Goal: Task Accomplishment & Management: Complete application form

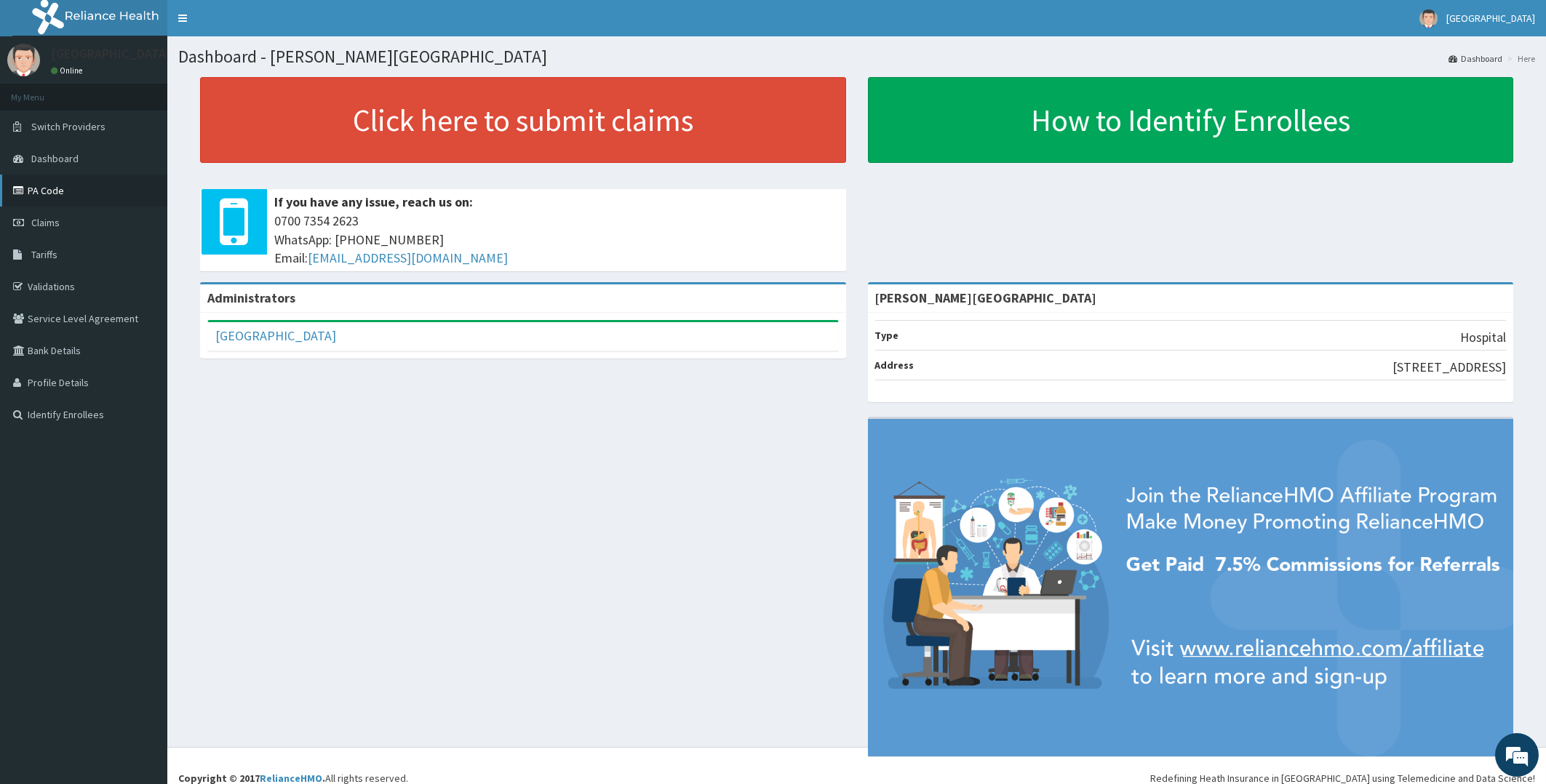
click at [36, 189] on link "PA Code" at bounding box center [83, 190] width 167 height 32
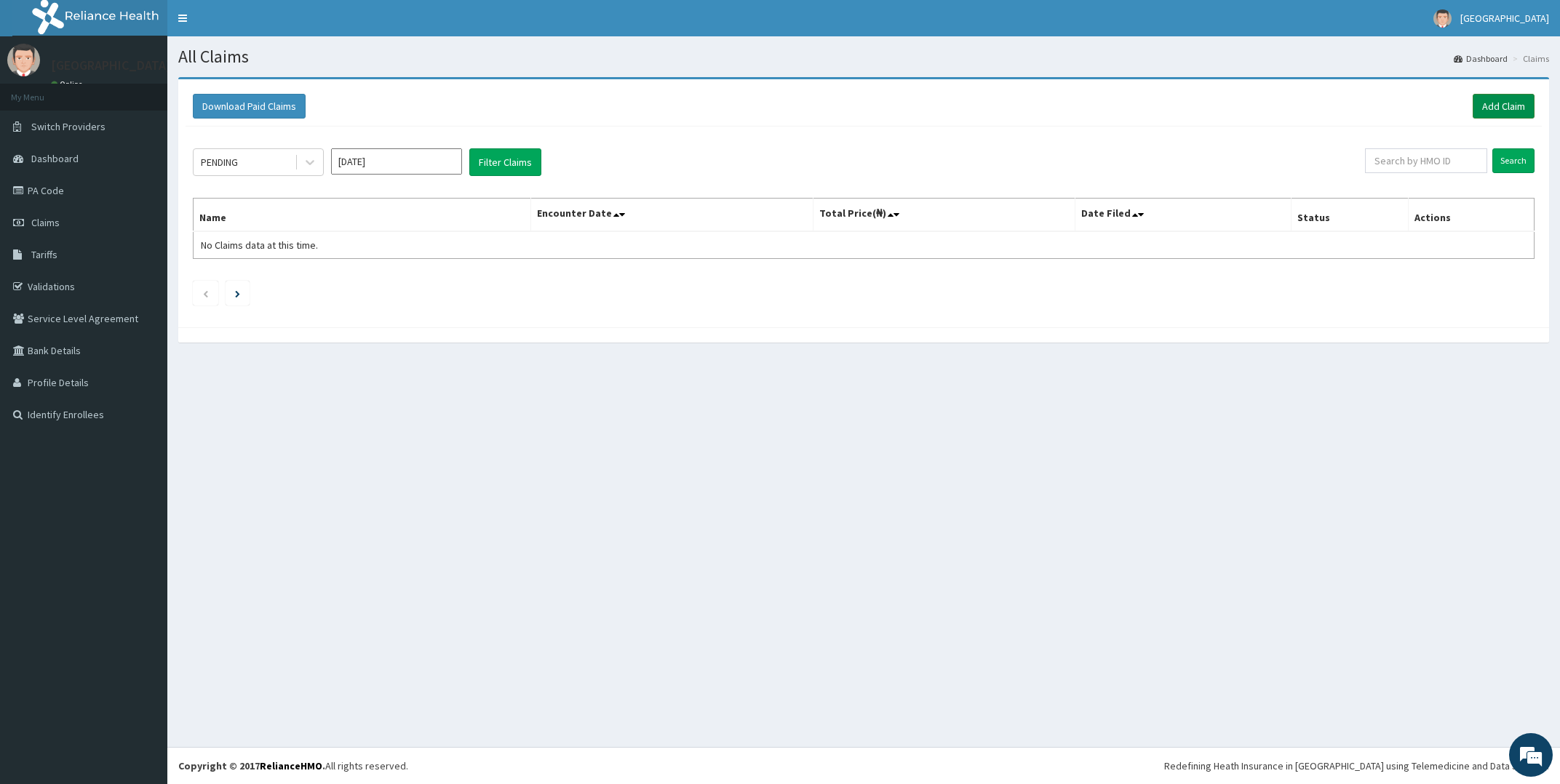
click at [1497, 104] on link "Add Claim" at bounding box center [1504, 106] width 62 height 25
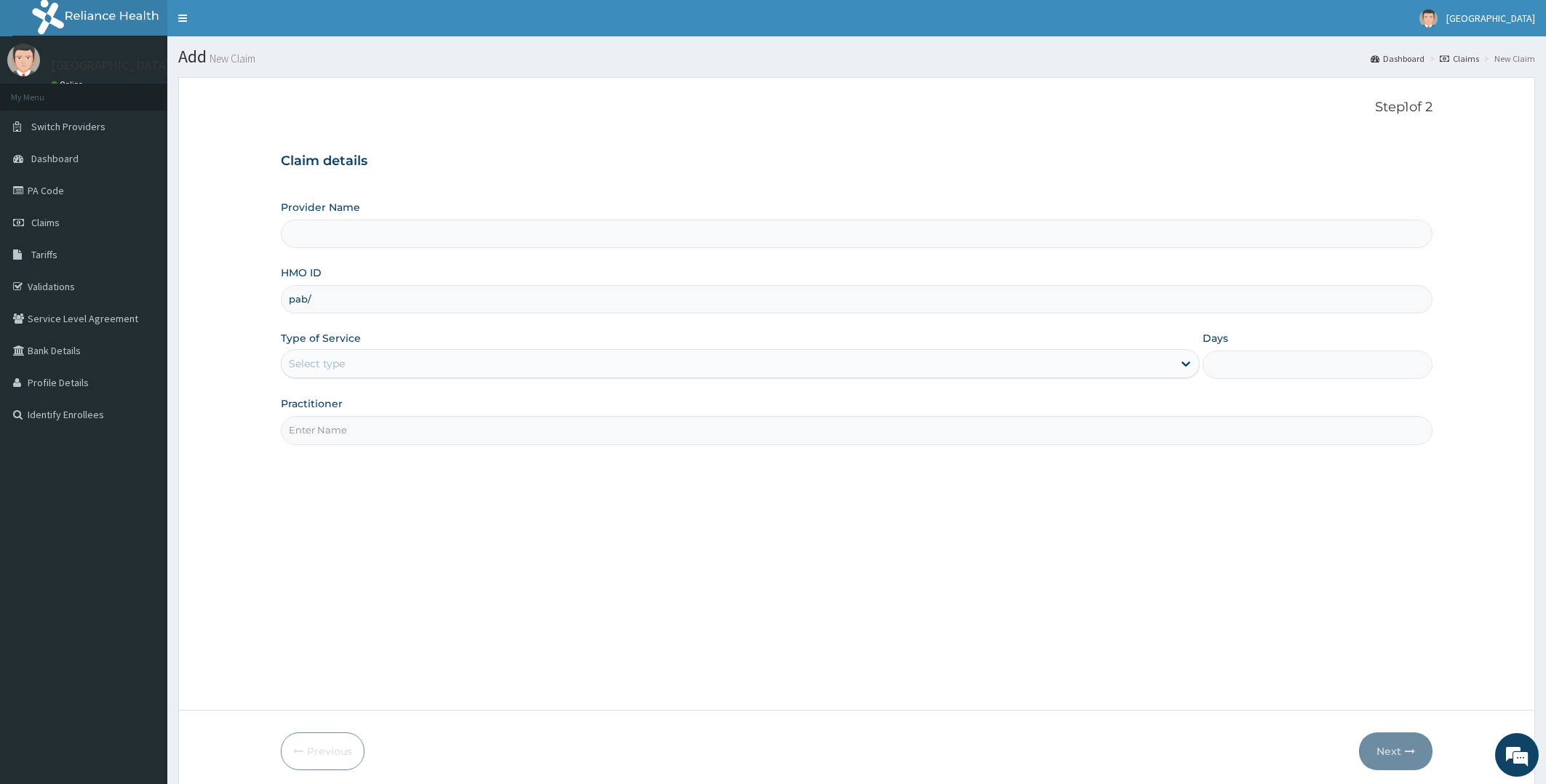
type input "[PERSON_NAME][GEOGRAPHIC_DATA]"
type input "pab/10024/f"
click at [467, 367] on div "Select type" at bounding box center [728, 363] width 892 height 23
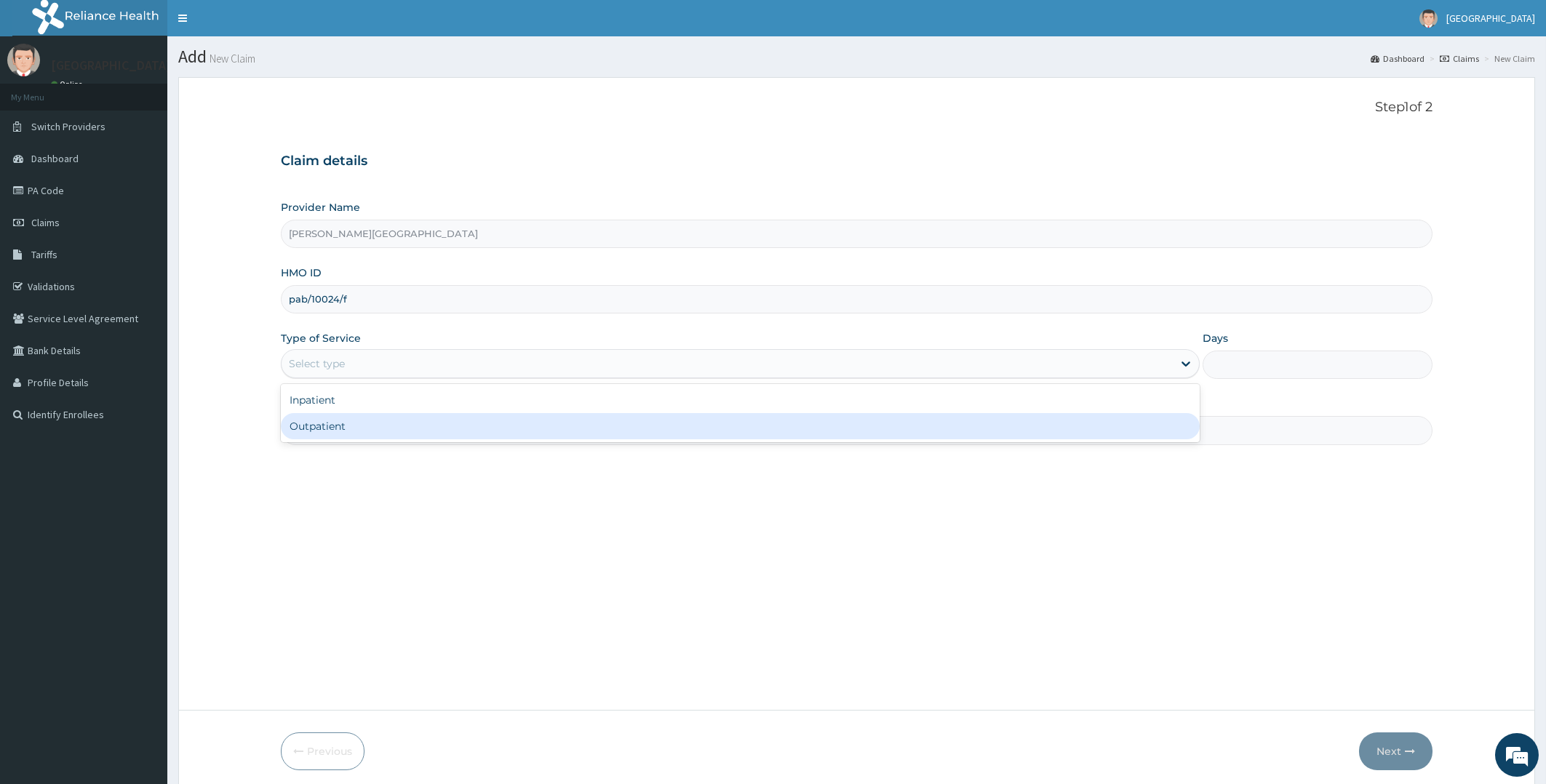
click at [473, 428] on div "Outpatient" at bounding box center [741, 426] width 920 height 26
type input "1"
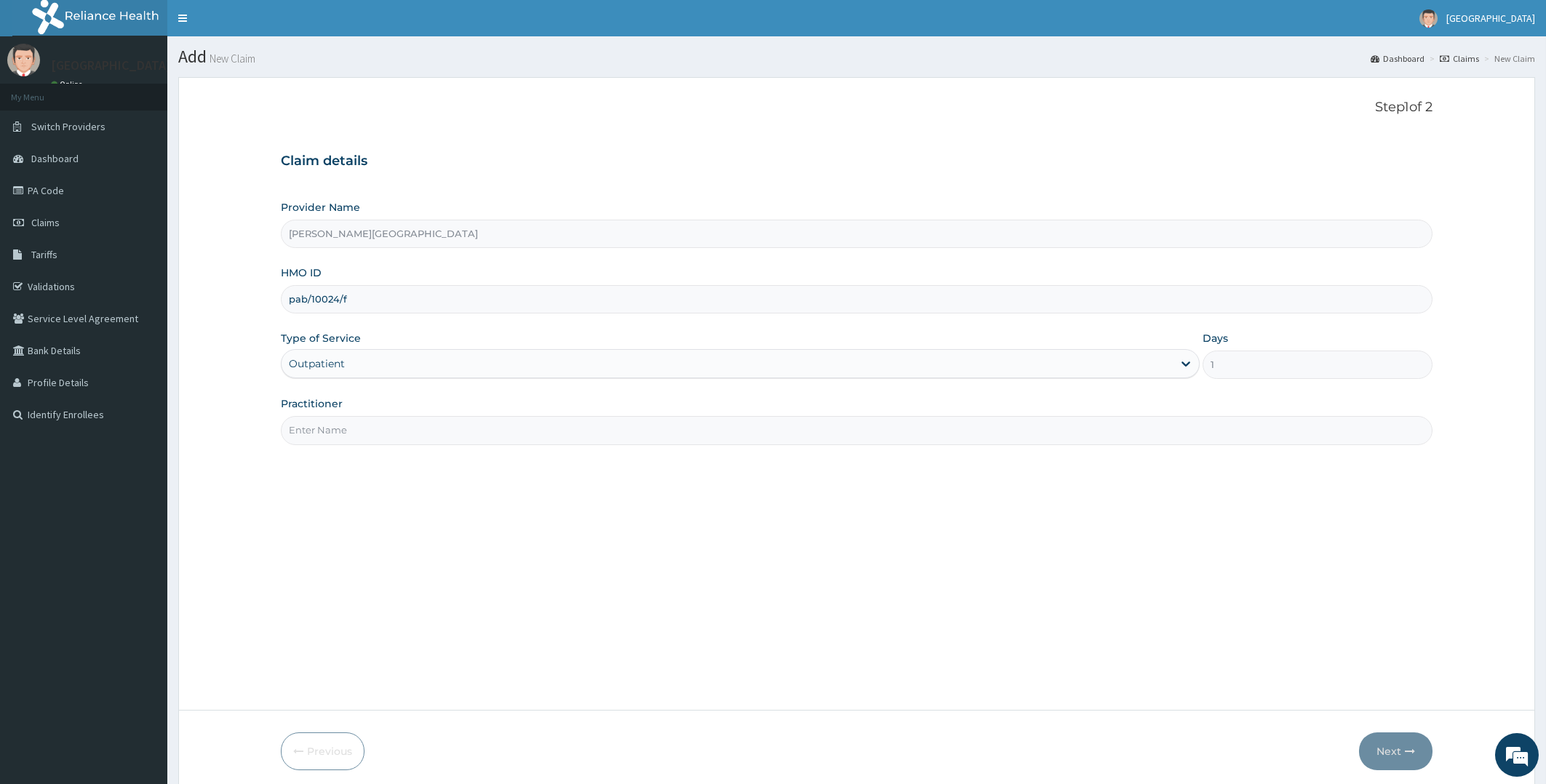
click at [473, 427] on input "Practitioner" at bounding box center [857, 430] width 1152 height 29
type input "dr oladipo"
click at [1383, 740] on button "Next" at bounding box center [1395, 751] width 73 height 38
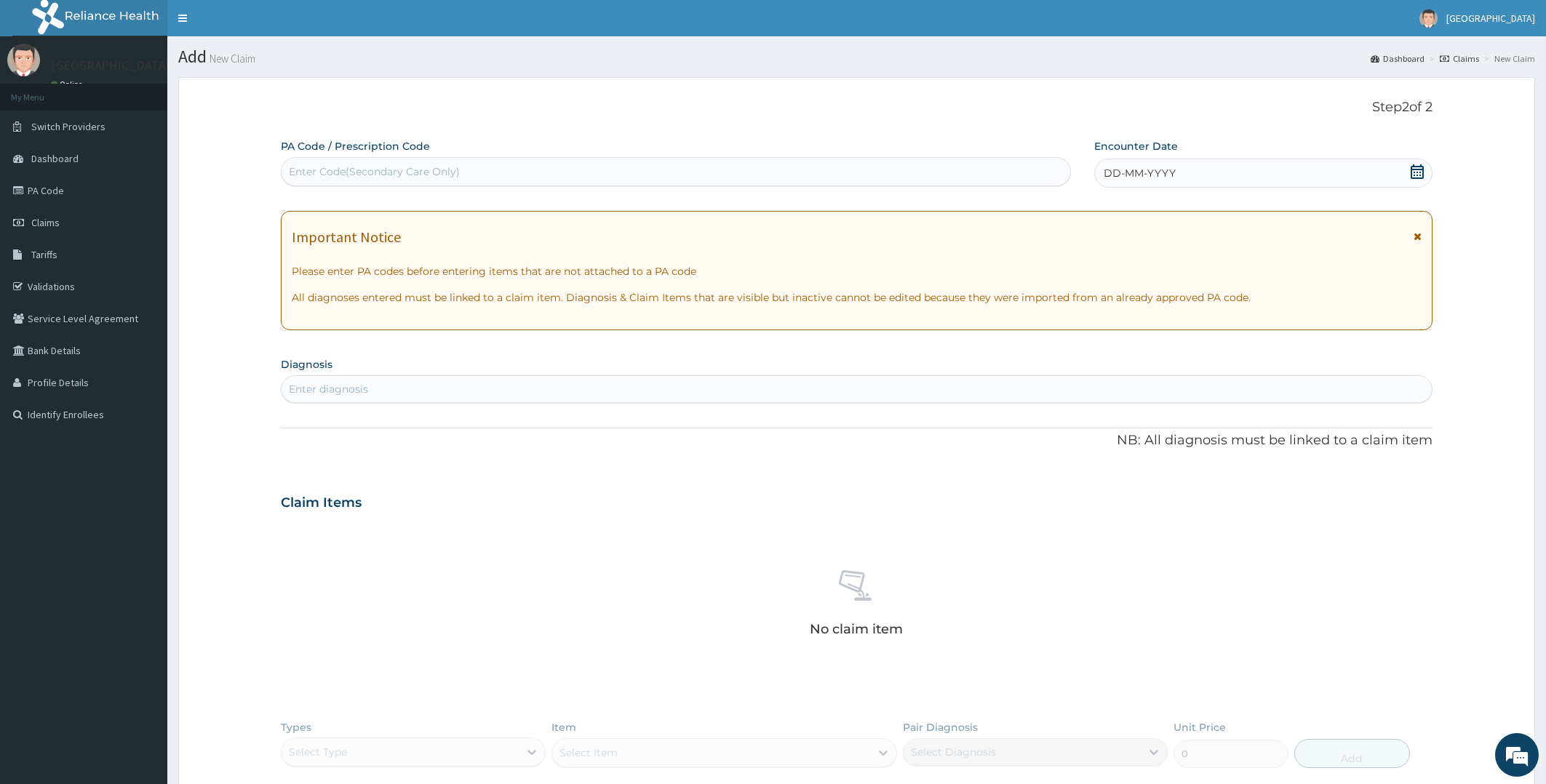
click at [974, 176] on div "Enter Code(Secondary Care Only)" at bounding box center [676, 171] width 789 height 23
paste input "PA/59890F"
type input "PA/59890F"
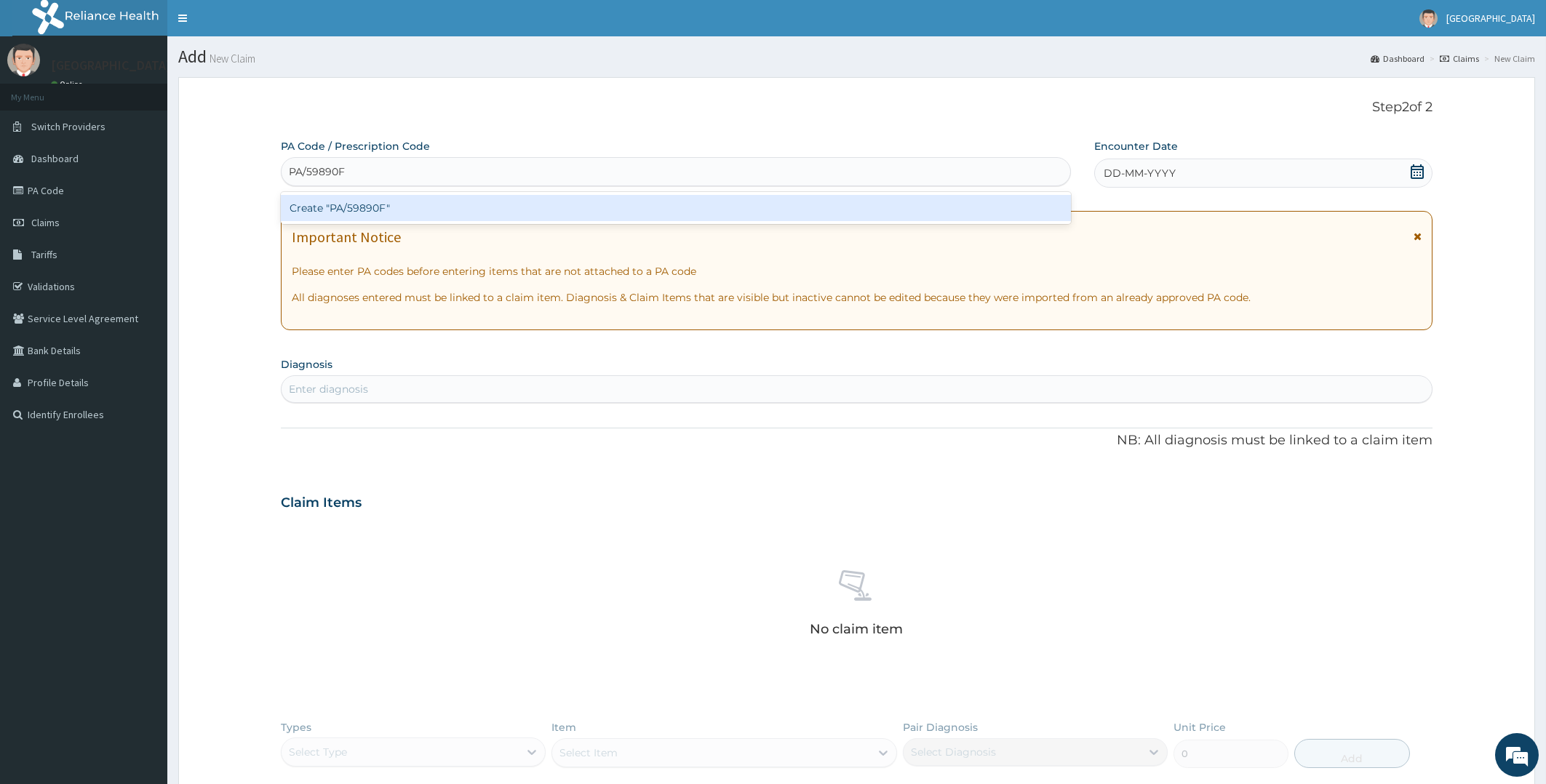
click at [952, 206] on div "Create "PA/59890F"" at bounding box center [676, 208] width 791 height 26
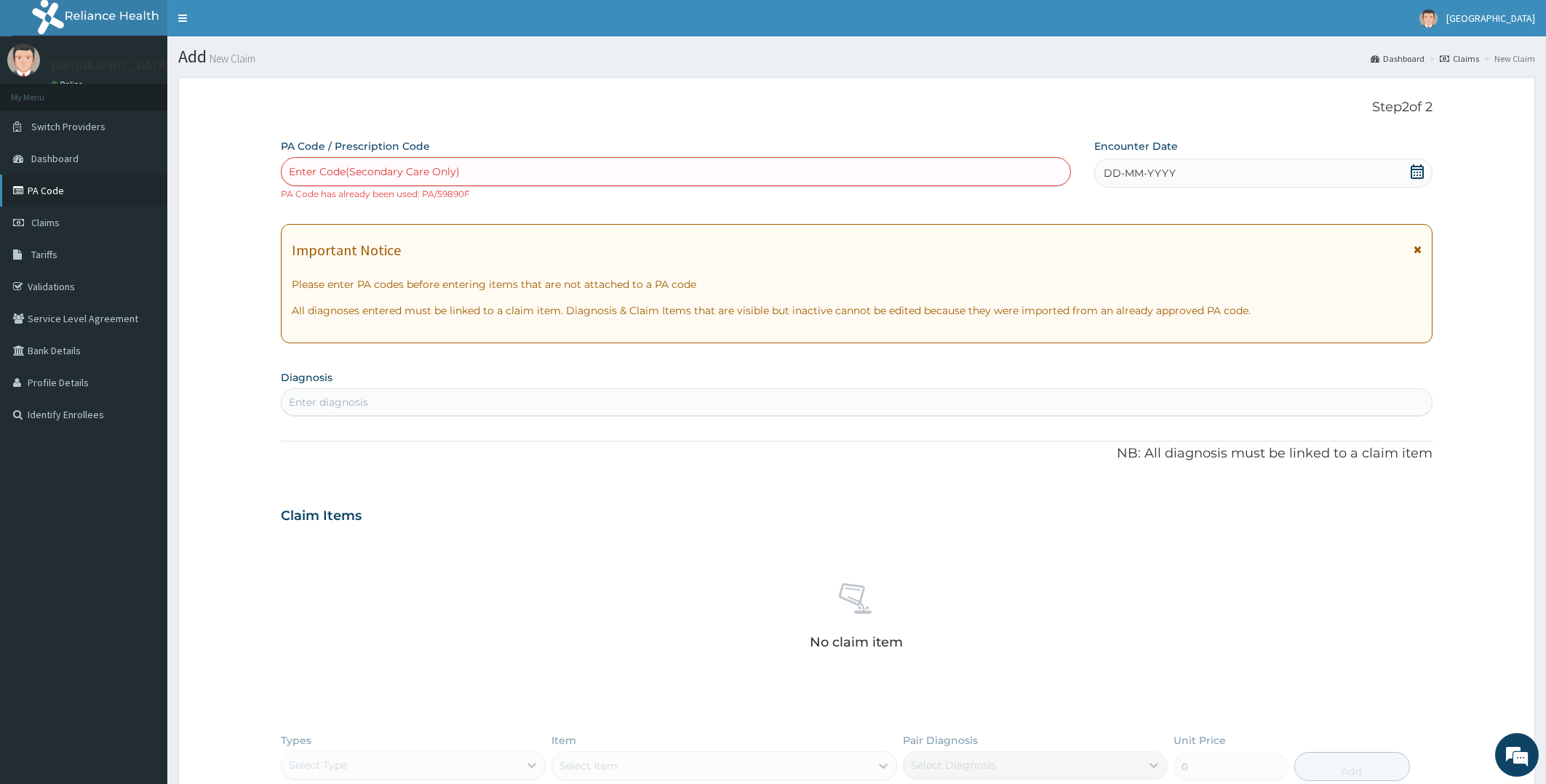
click at [15, 183] on link "PA Code" at bounding box center [83, 190] width 167 height 32
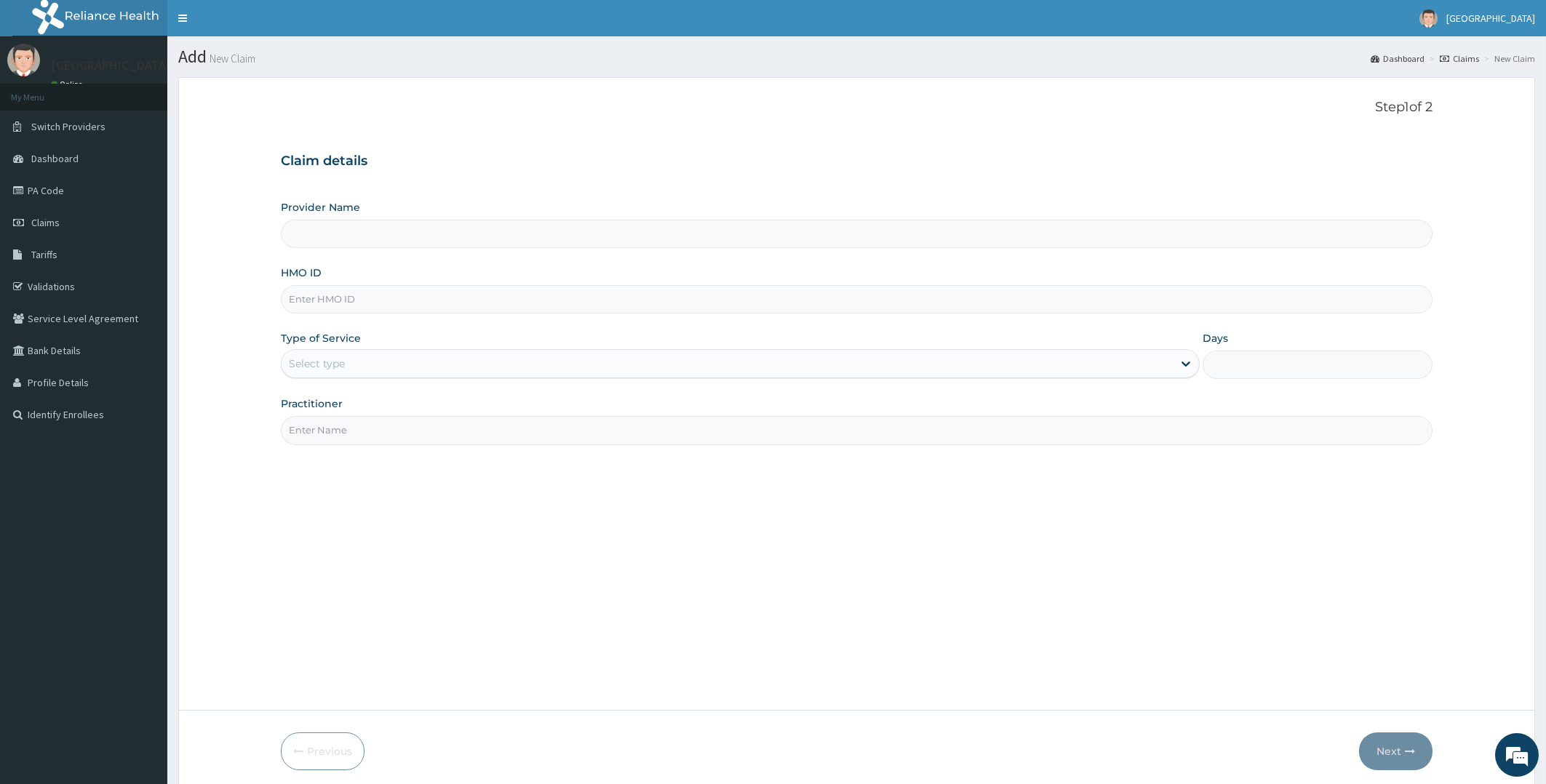
click at [423, 305] on input "HMO ID" at bounding box center [857, 299] width 1152 height 29
type input "[PERSON_NAME][GEOGRAPHIC_DATA]"
type input "xdg/10016/c"
click at [404, 361] on div "Select type" at bounding box center [728, 363] width 892 height 23
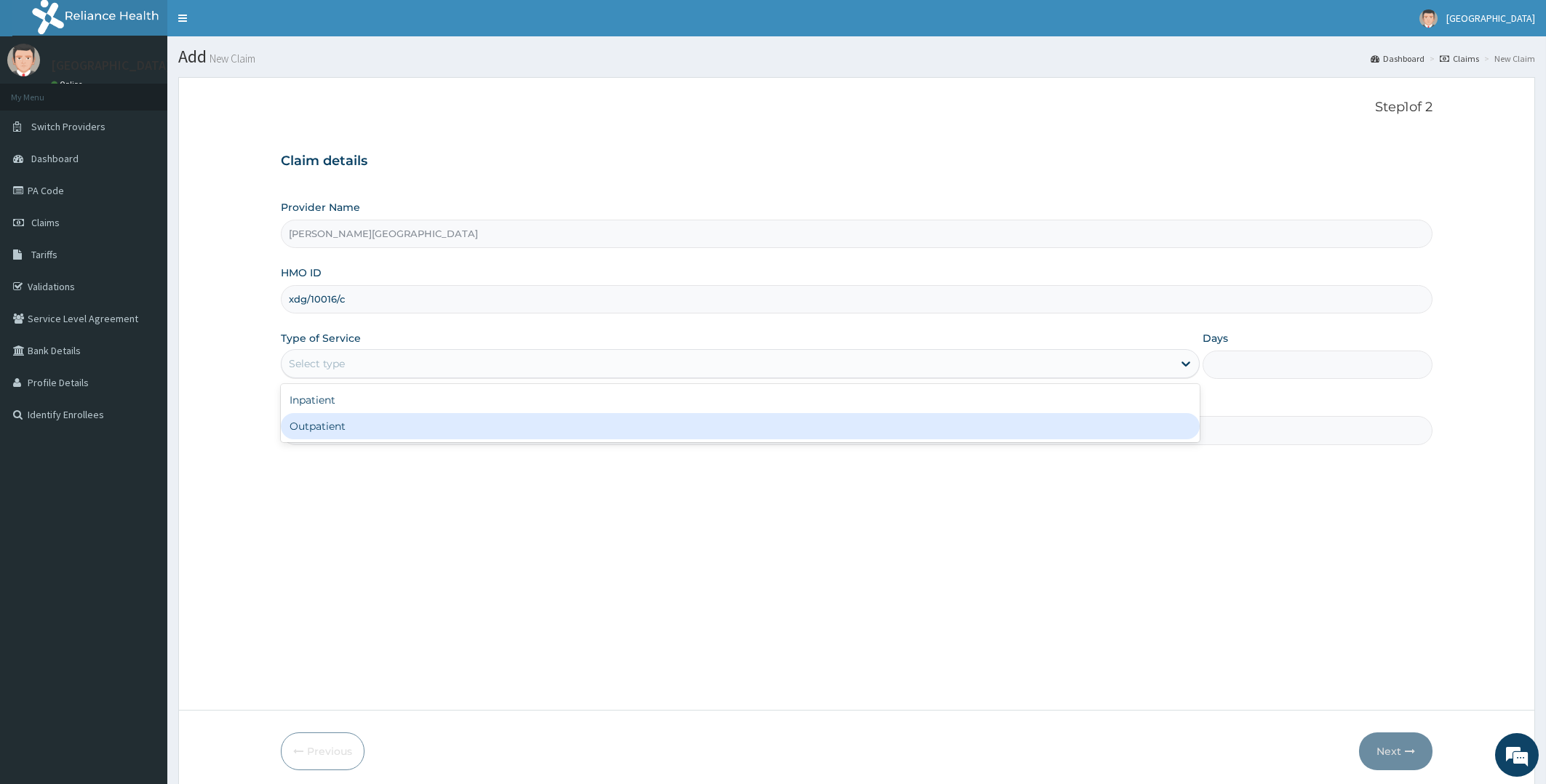
click at [379, 429] on div "Outpatient" at bounding box center [741, 426] width 920 height 26
type input "1"
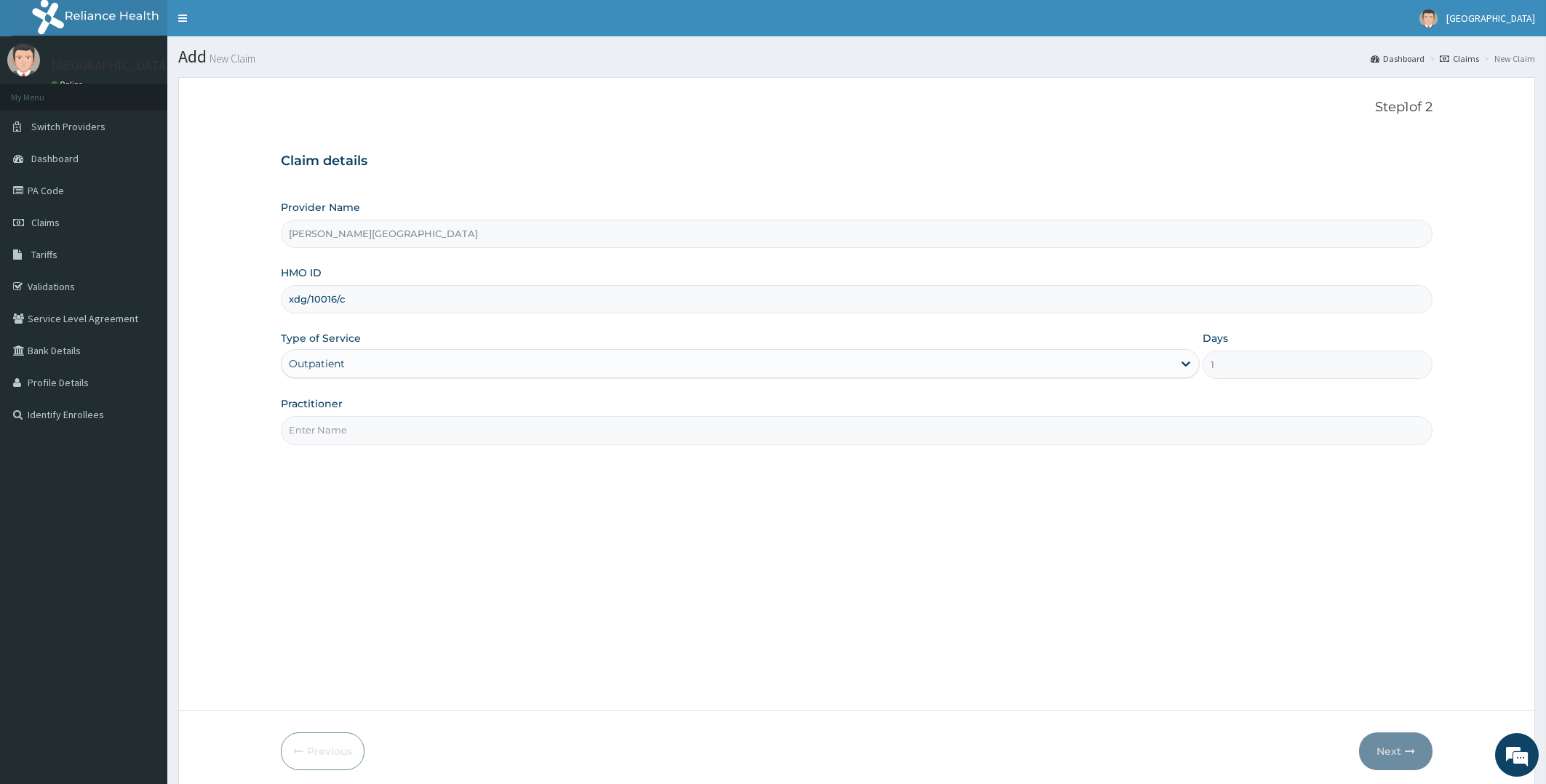
click at [488, 438] on input "Practitioner" at bounding box center [857, 430] width 1152 height 29
type input "[PERSON_NAME]"
click at [1397, 744] on button "Next" at bounding box center [1395, 751] width 73 height 38
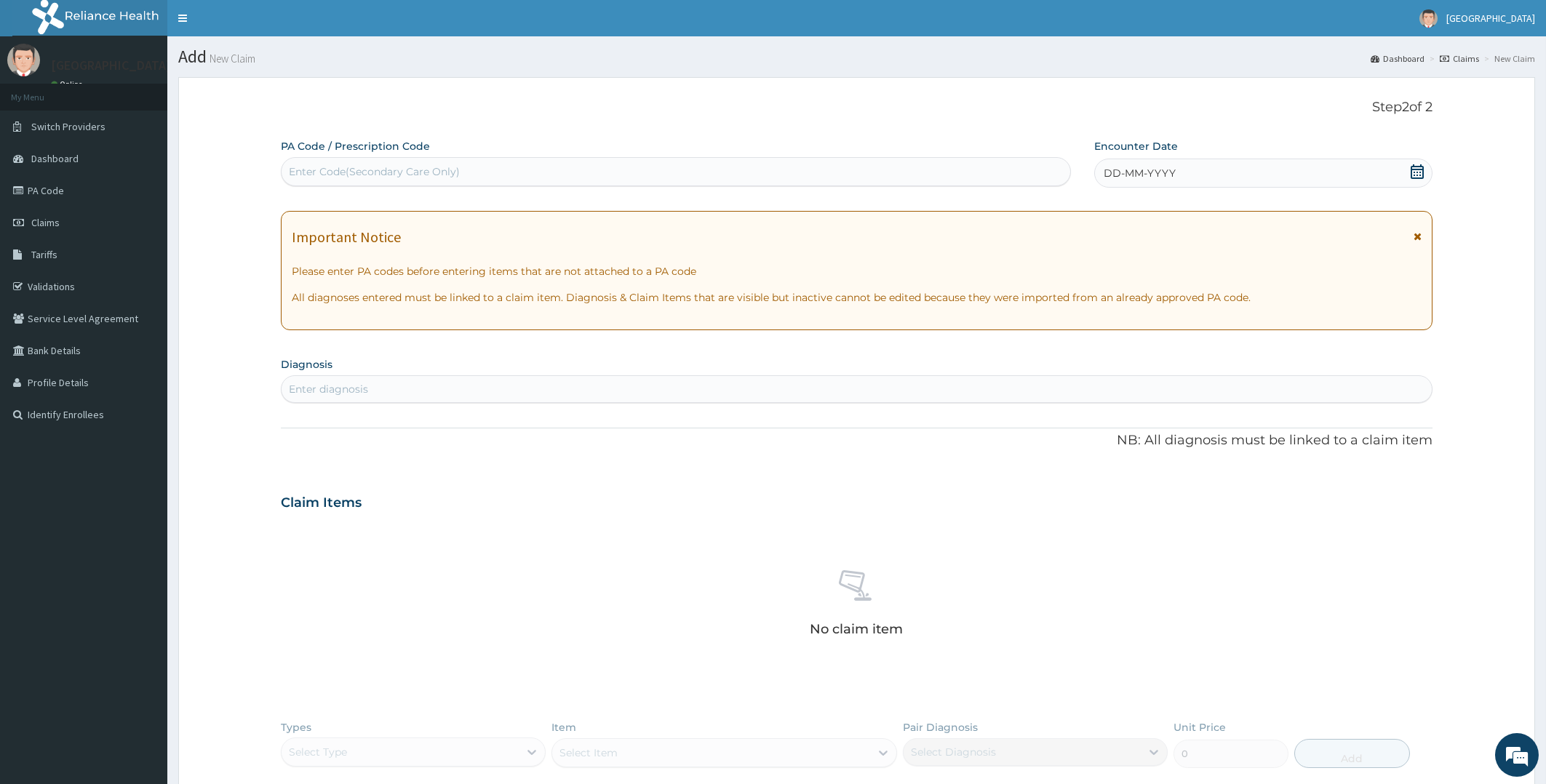
click at [794, 171] on div "Enter Code(Secondary Care Only)" at bounding box center [676, 171] width 789 height 23
paste input "PA/A75237"
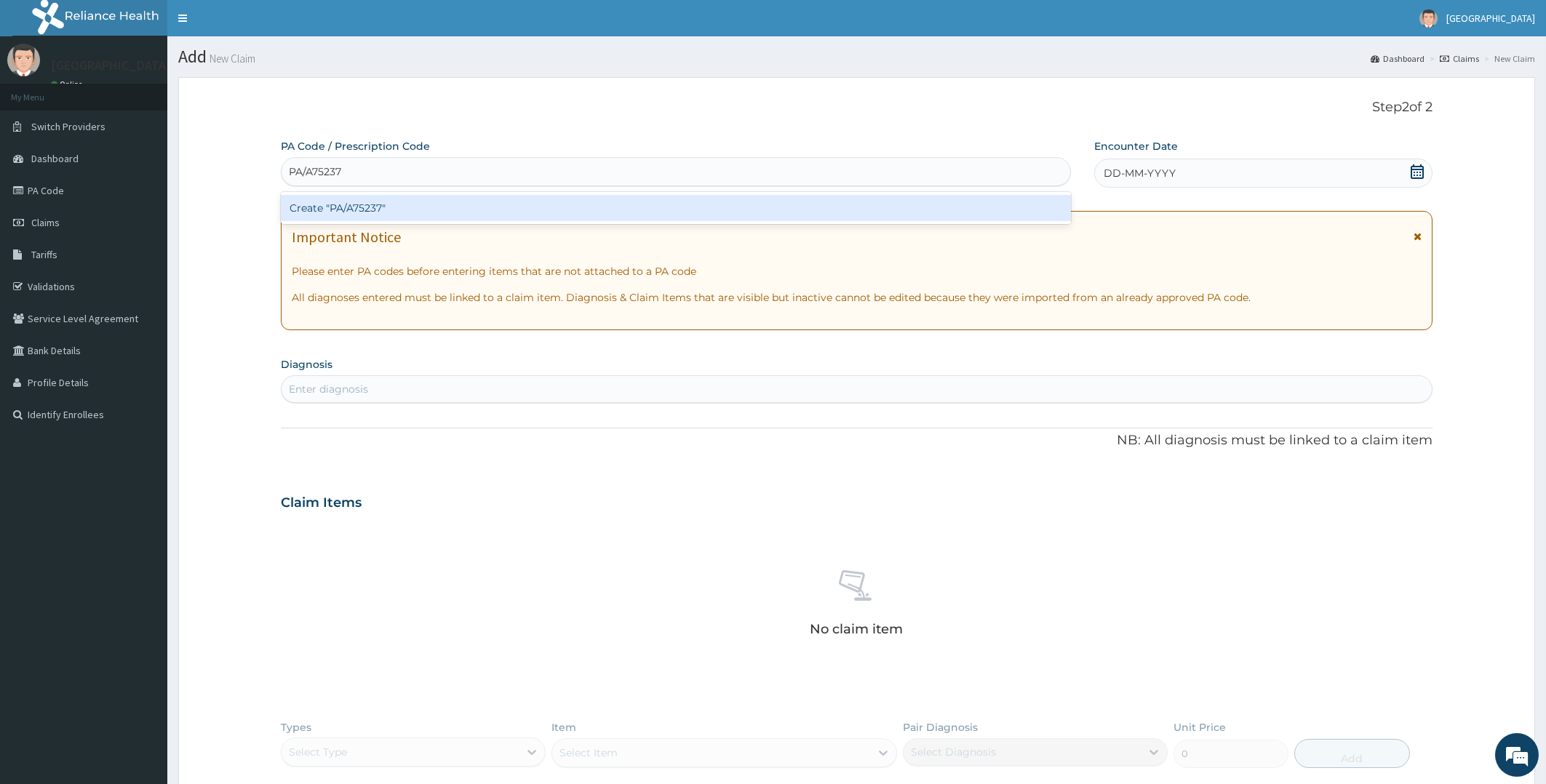
type input "PA/A75237"
click at [347, 211] on div "Create "PA/A75237"" at bounding box center [676, 208] width 791 height 26
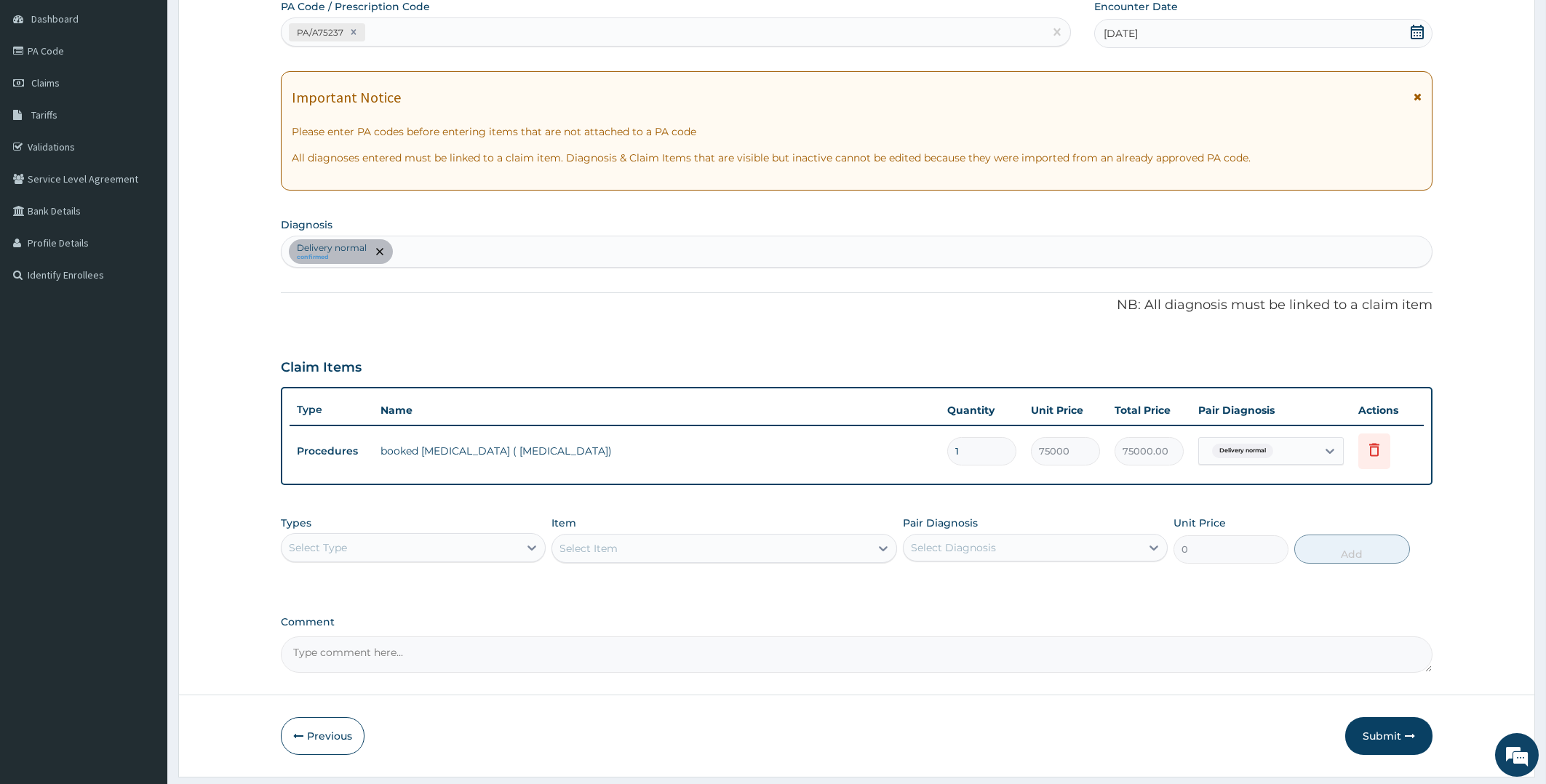
scroll to position [157, 0]
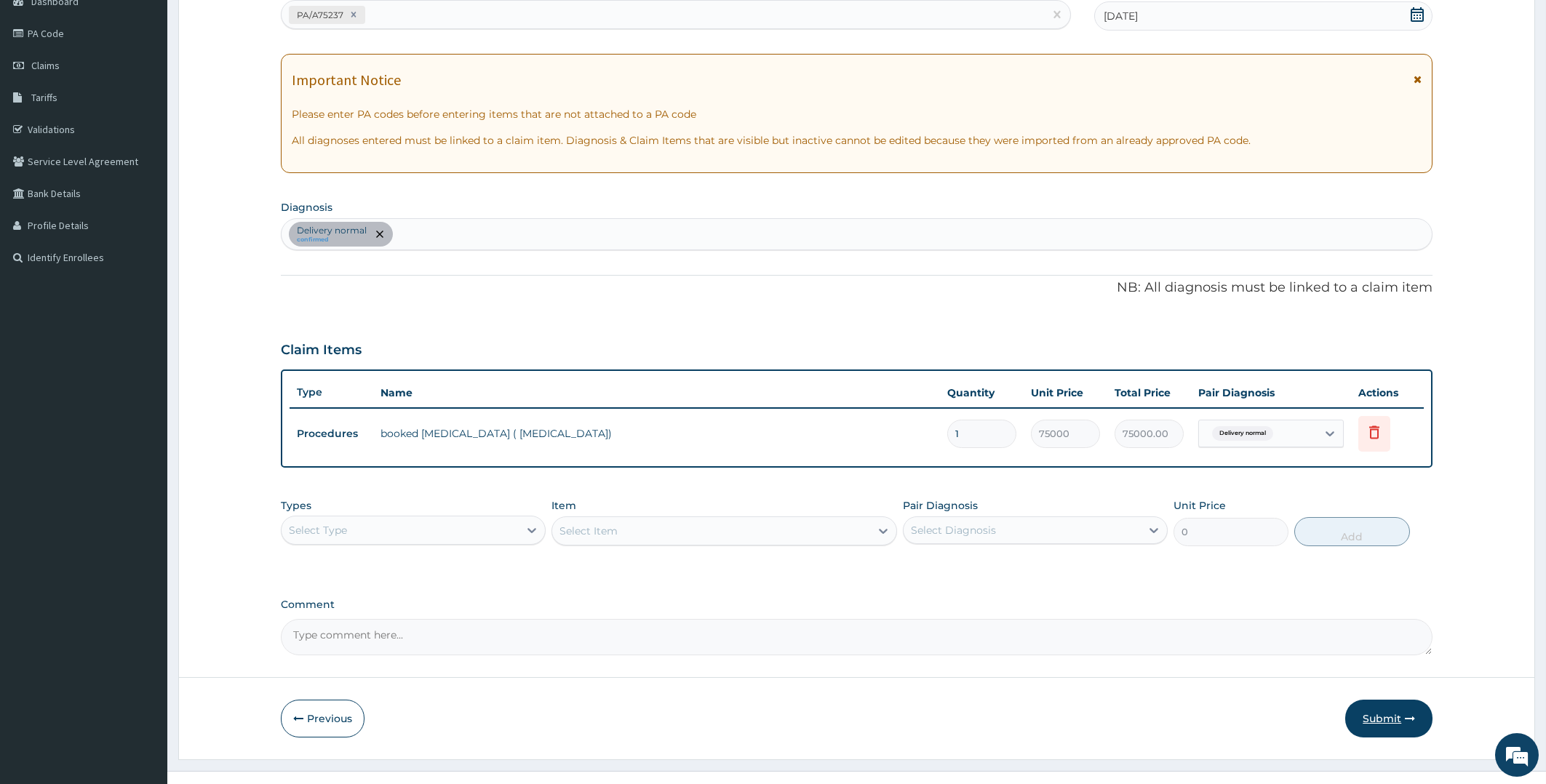
click at [1391, 718] on button "Submit" at bounding box center [1389, 718] width 87 height 38
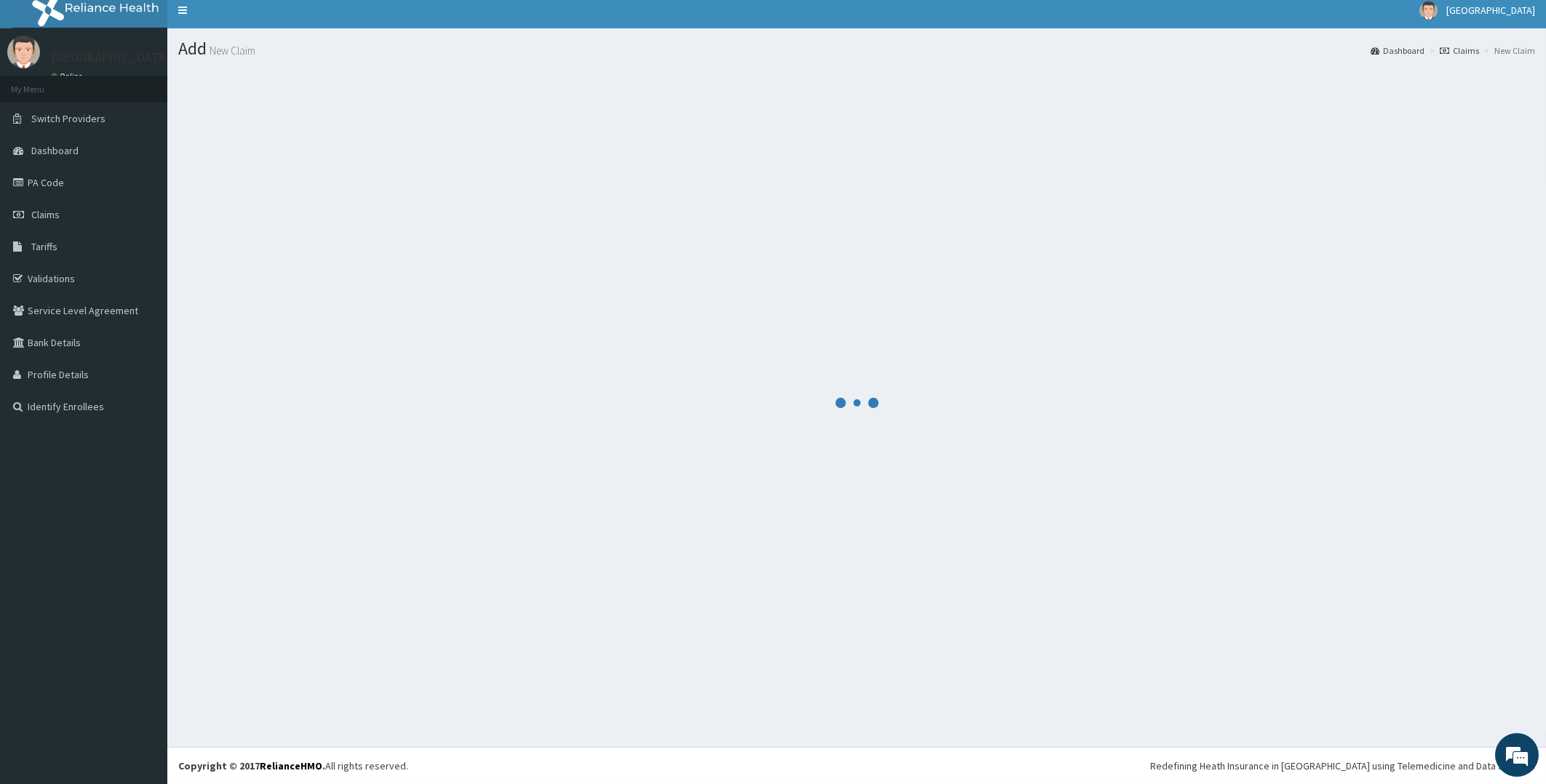
scroll to position [8, 0]
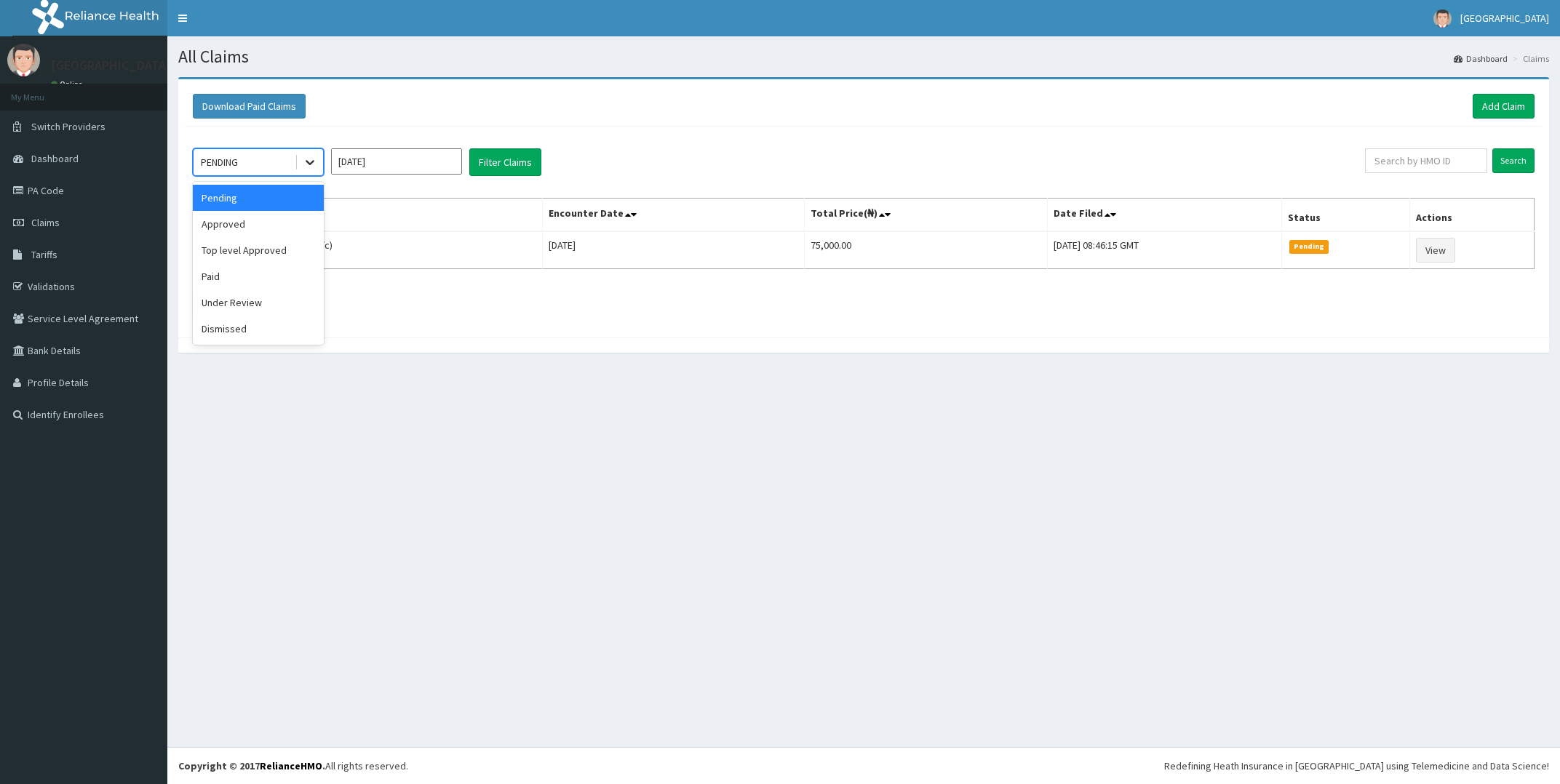
click at [305, 157] on icon at bounding box center [310, 163] width 15 height 15
click at [228, 226] on div "Approved" at bounding box center [259, 224] width 131 height 26
click at [496, 159] on button "Filter Claims" at bounding box center [506, 163] width 72 height 28
